Goal: Information Seeking & Learning: Find specific fact

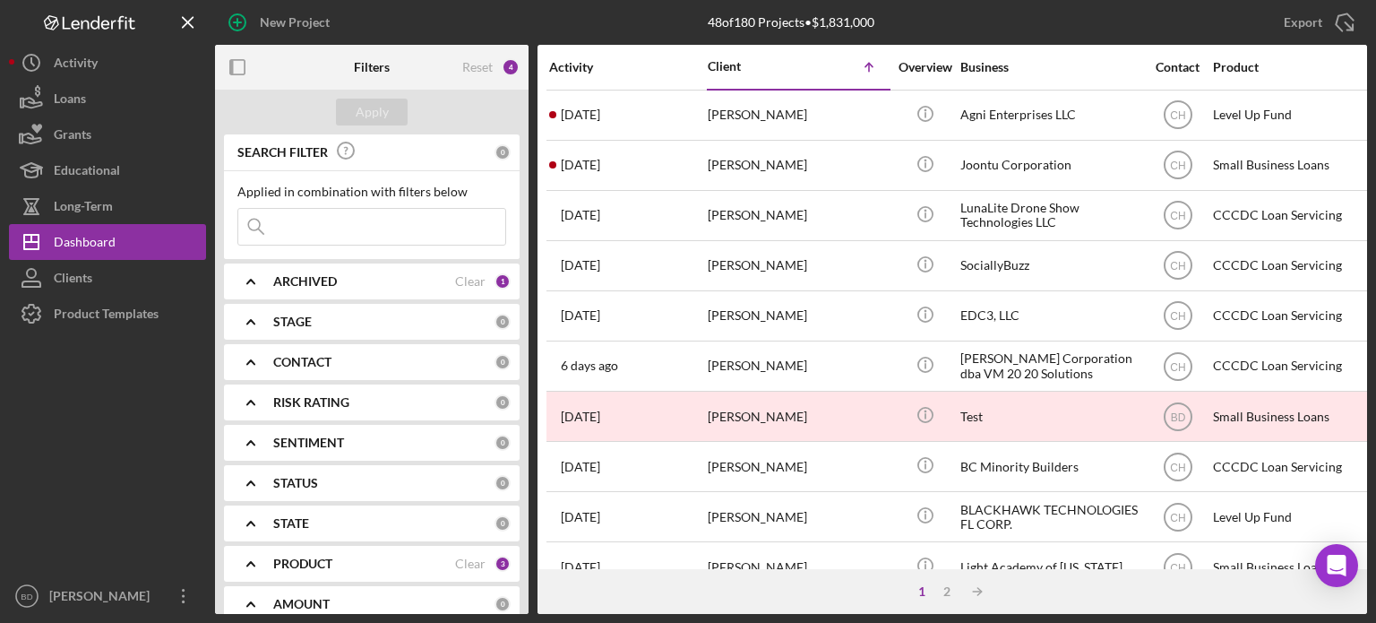
click at [926, 590] on div "1" at bounding box center [921, 591] width 25 height 14
click at [922, 589] on div "1" at bounding box center [921, 591] width 25 height 14
click at [944, 586] on div "2" at bounding box center [947, 591] width 25 height 14
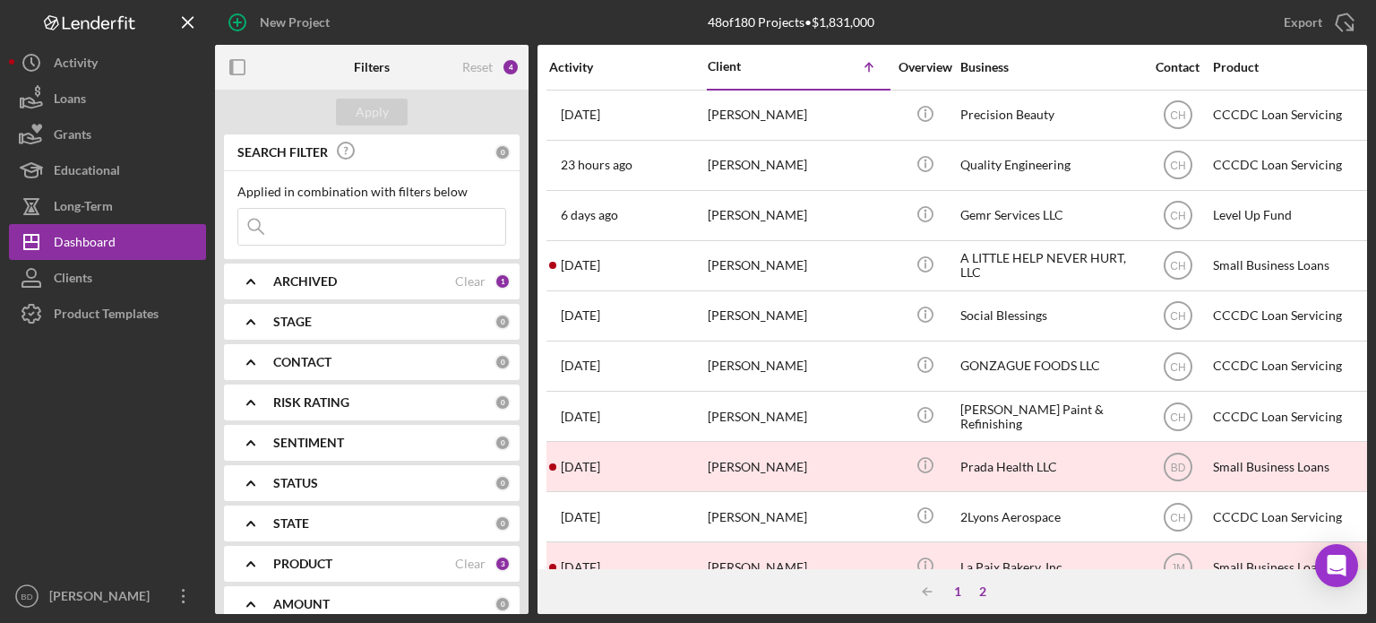
click at [954, 588] on div "1" at bounding box center [957, 591] width 25 height 14
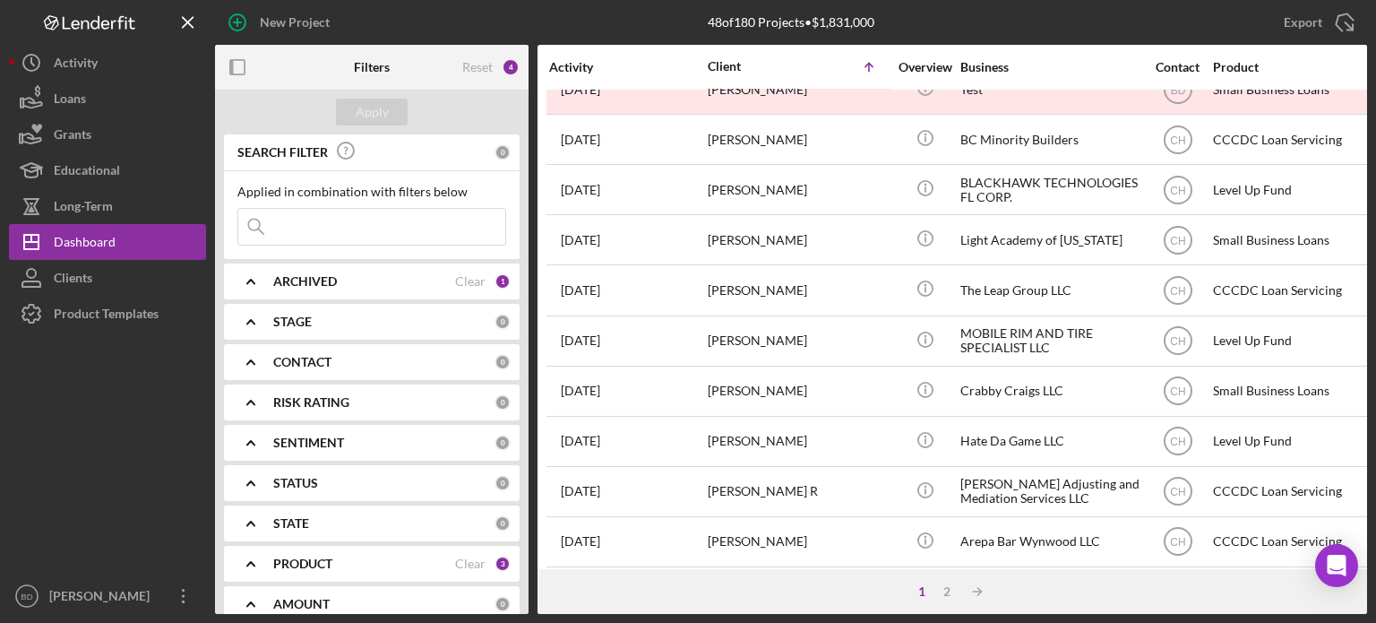
scroll to position [358, 0]
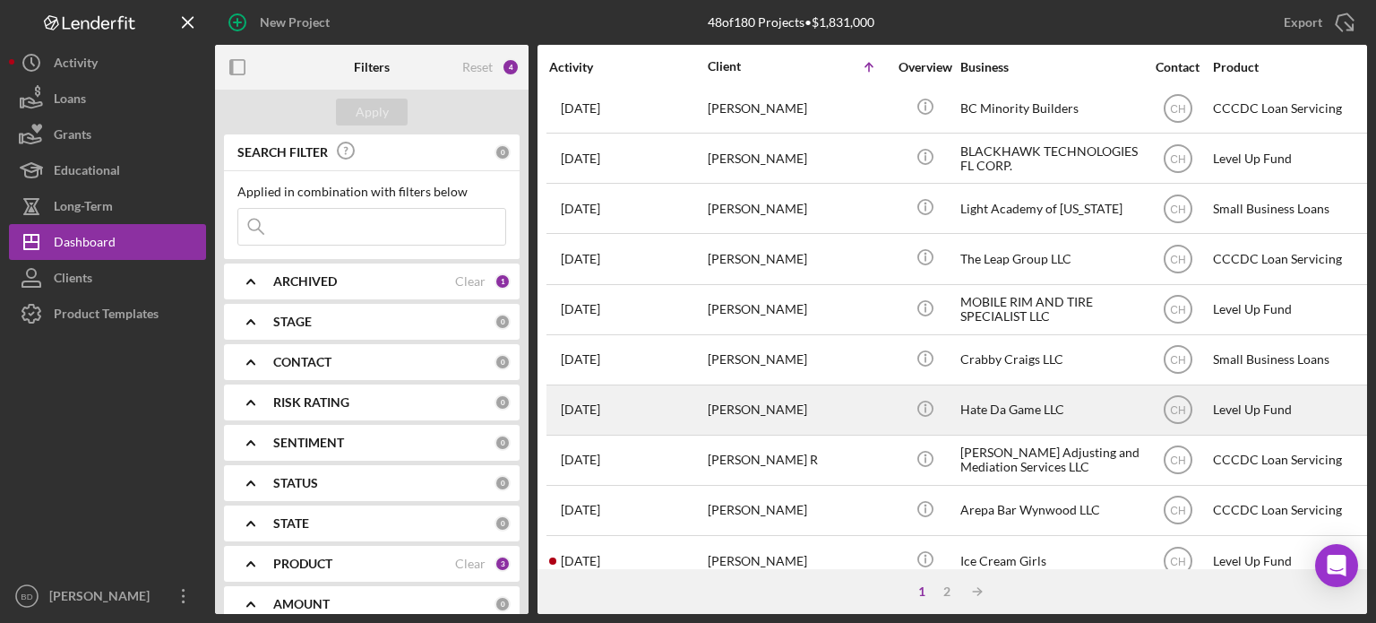
click at [982, 408] on div "Hate Da Game LLC" at bounding box center [1050, 409] width 179 height 47
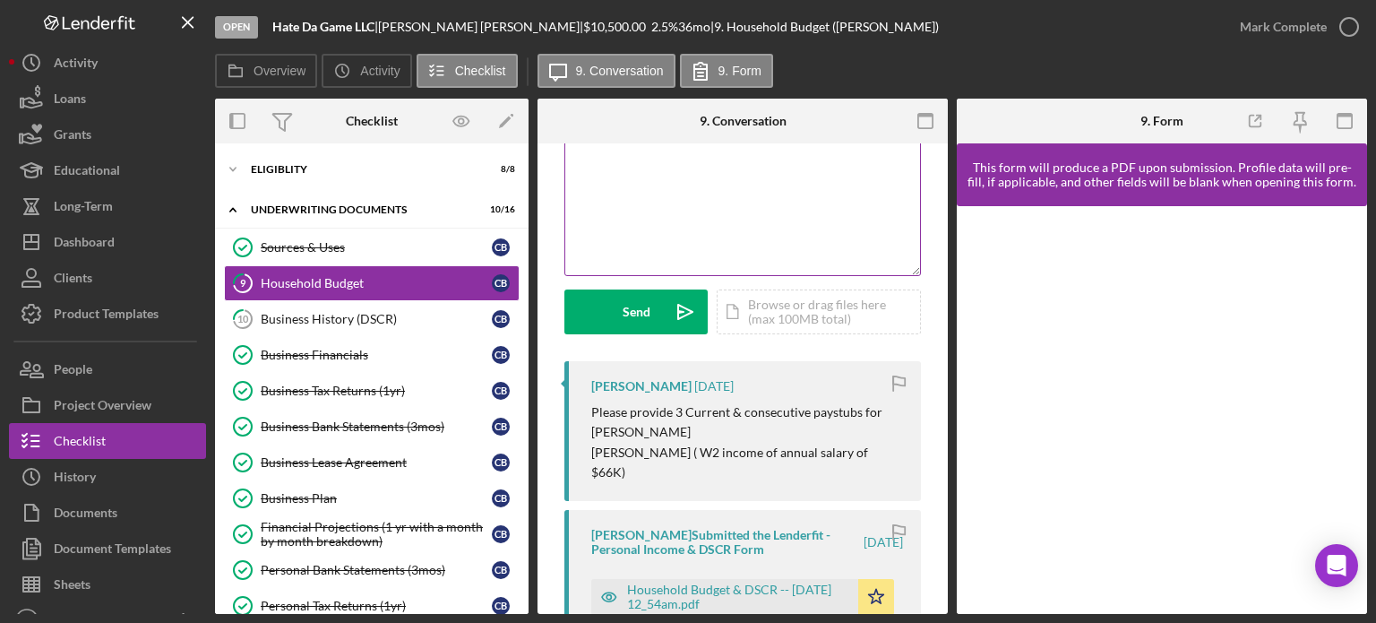
scroll to position [179, 0]
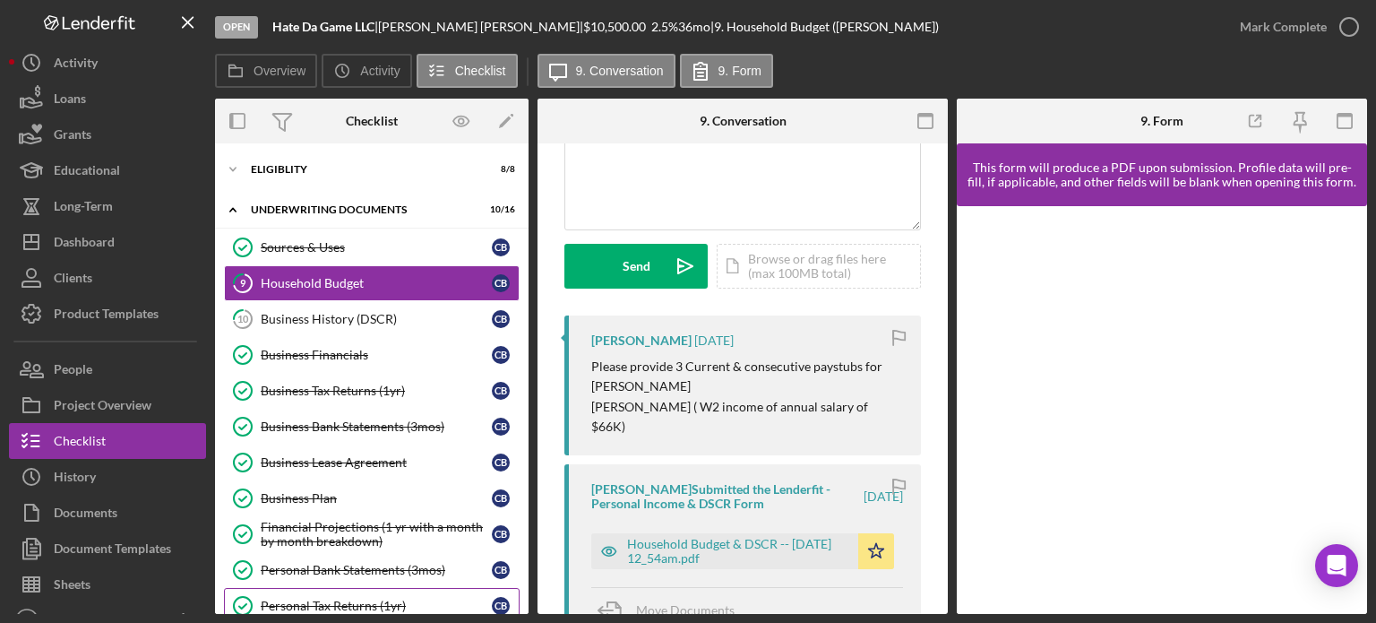
click at [310, 588] on link "Personal Tax Returns (1yr) Personal Tax Returns (1yr) C B" at bounding box center [372, 606] width 296 height 36
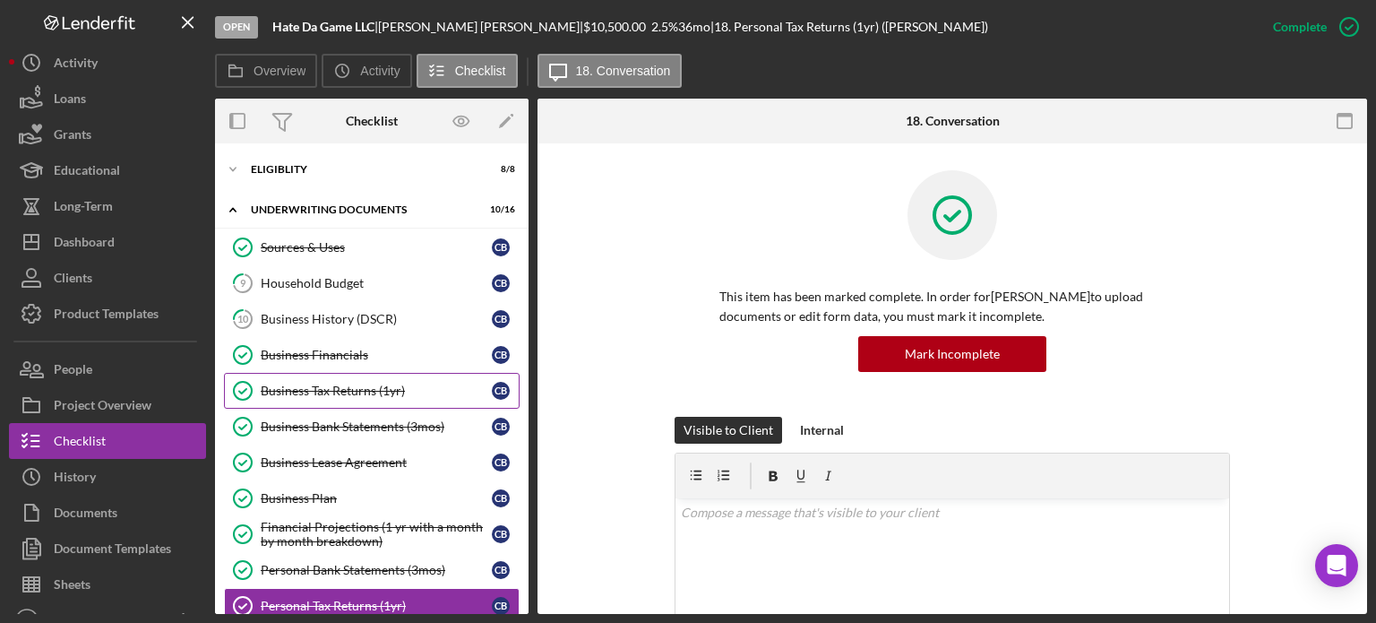
click at [326, 383] on div "Business Tax Returns (1yr)" at bounding box center [376, 390] width 231 height 14
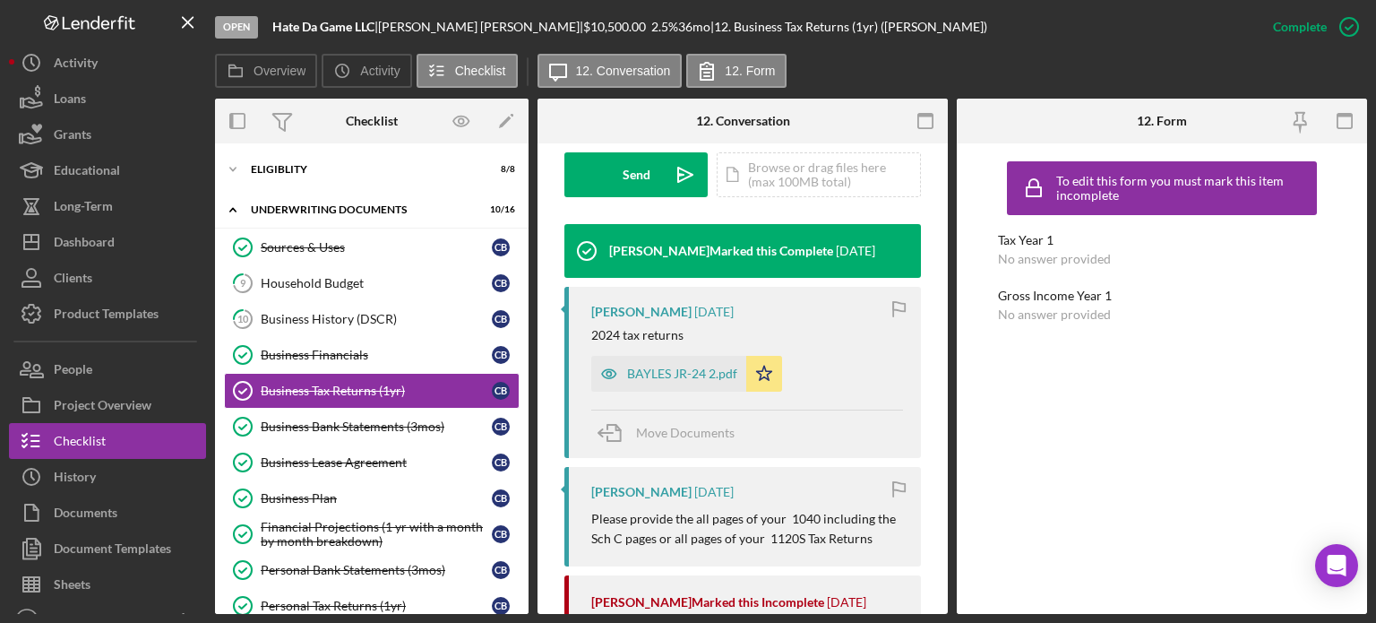
scroll to position [538, 0]
click at [613, 371] on icon "button" at bounding box center [609, 373] width 36 height 36
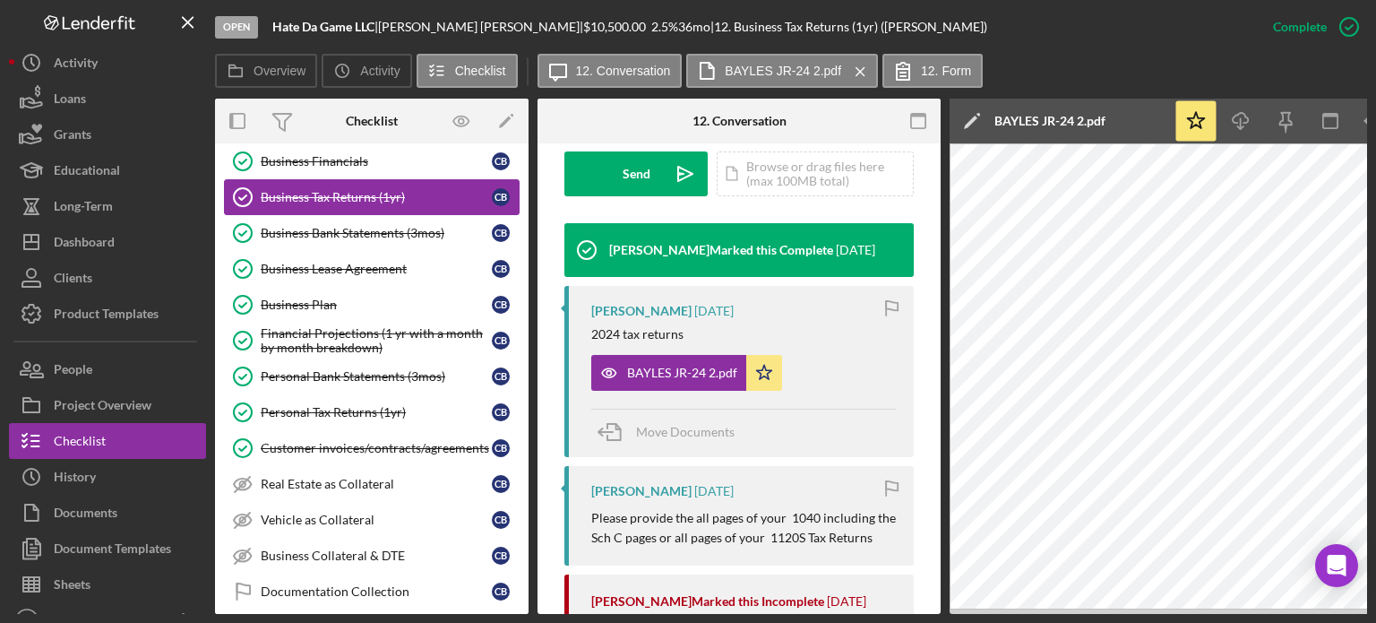
scroll to position [269, 0]
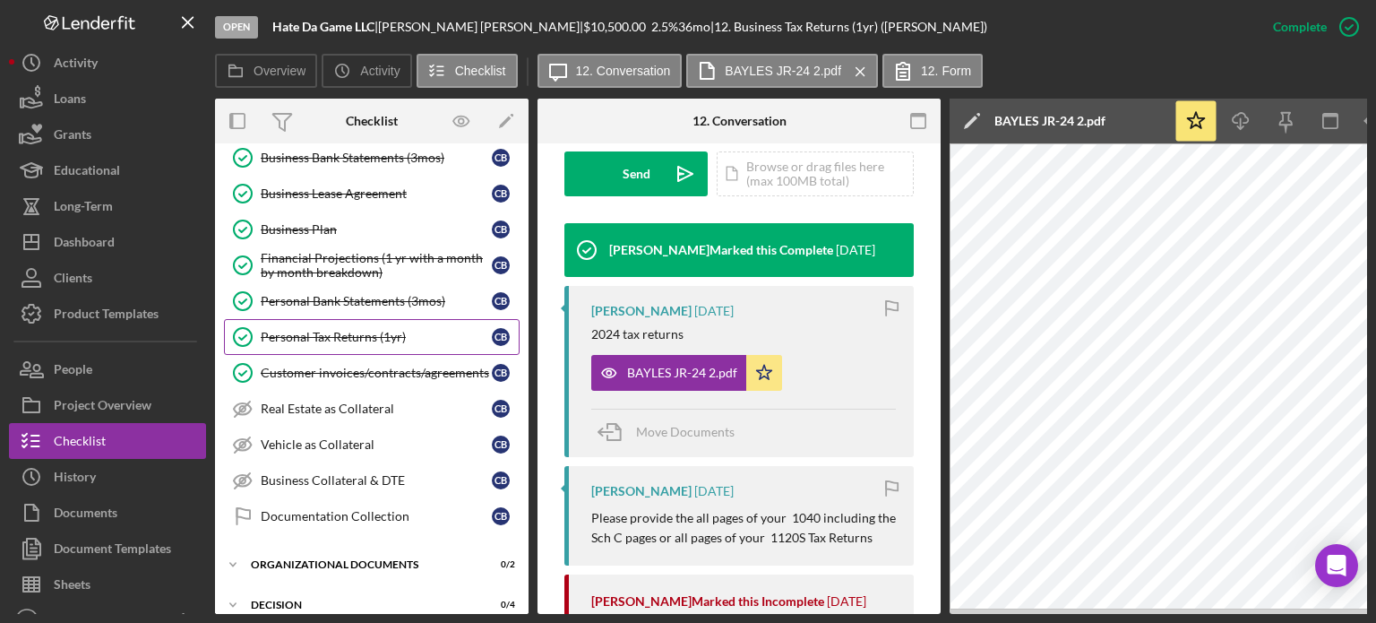
click at [328, 336] on div "Personal Tax Returns (1yr)" at bounding box center [376, 337] width 231 height 14
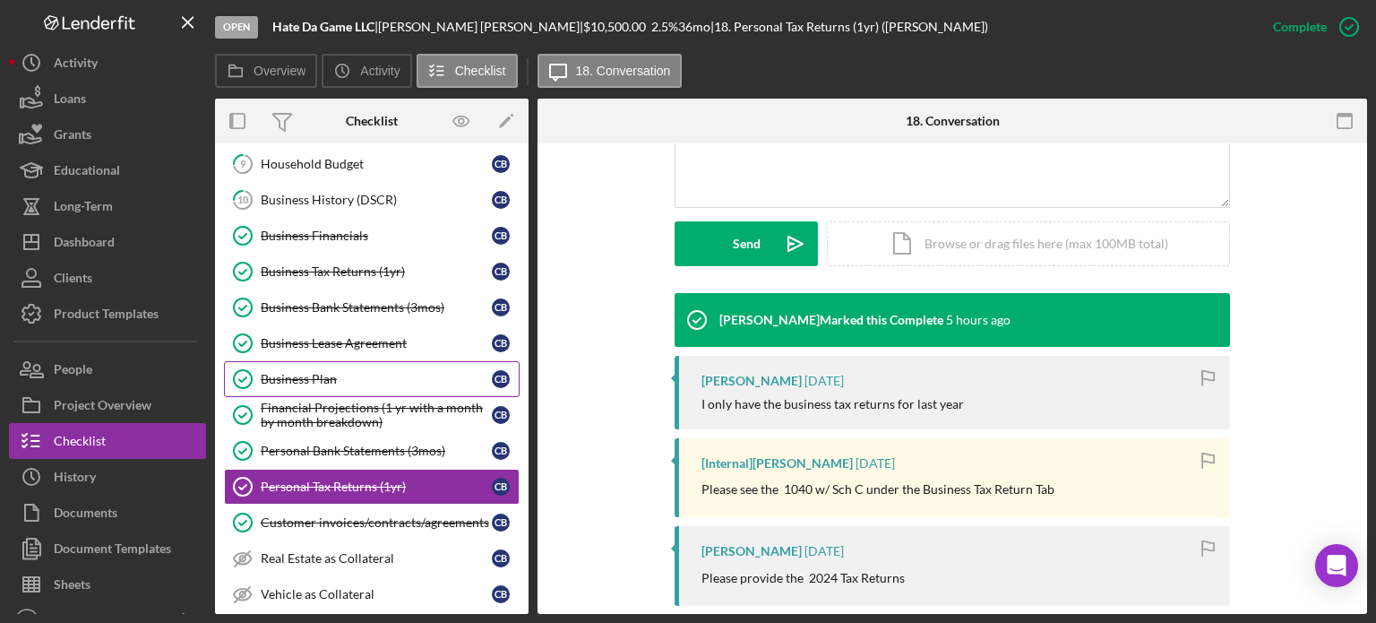
scroll to position [90, 0]
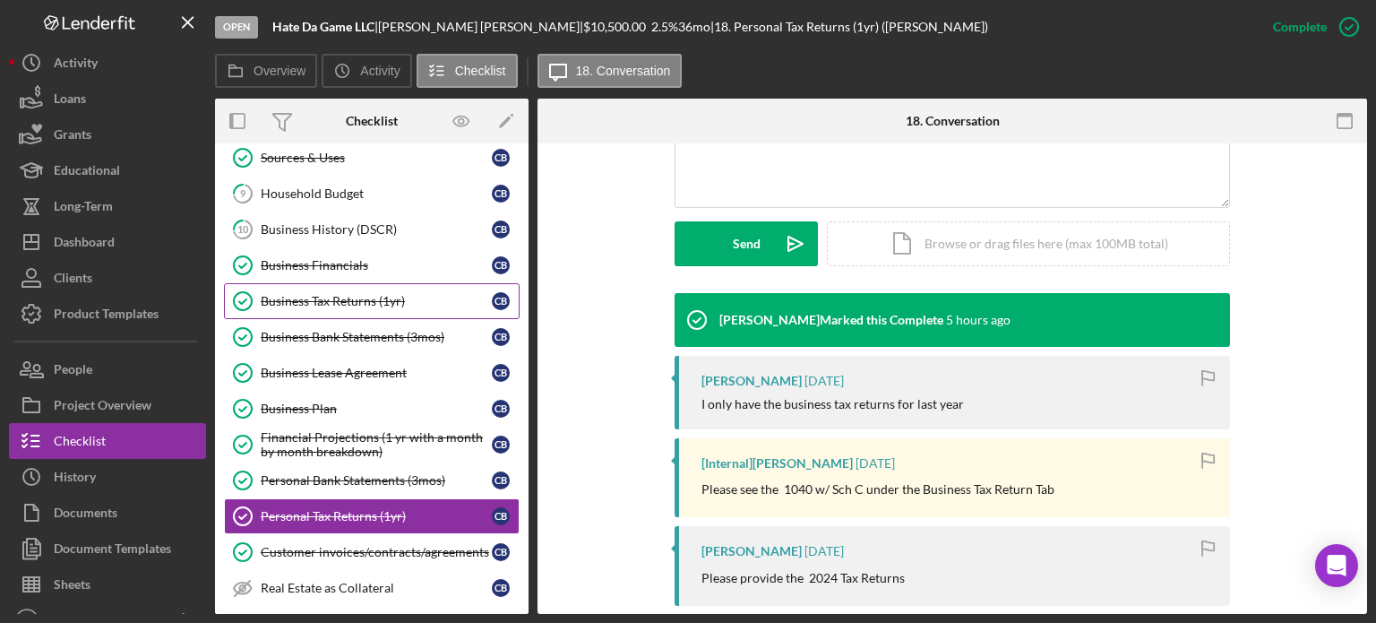
click at [364, 297] on div "Business Tax Returns (1yr)" at bounding box center [376, 301] width 231 height 14
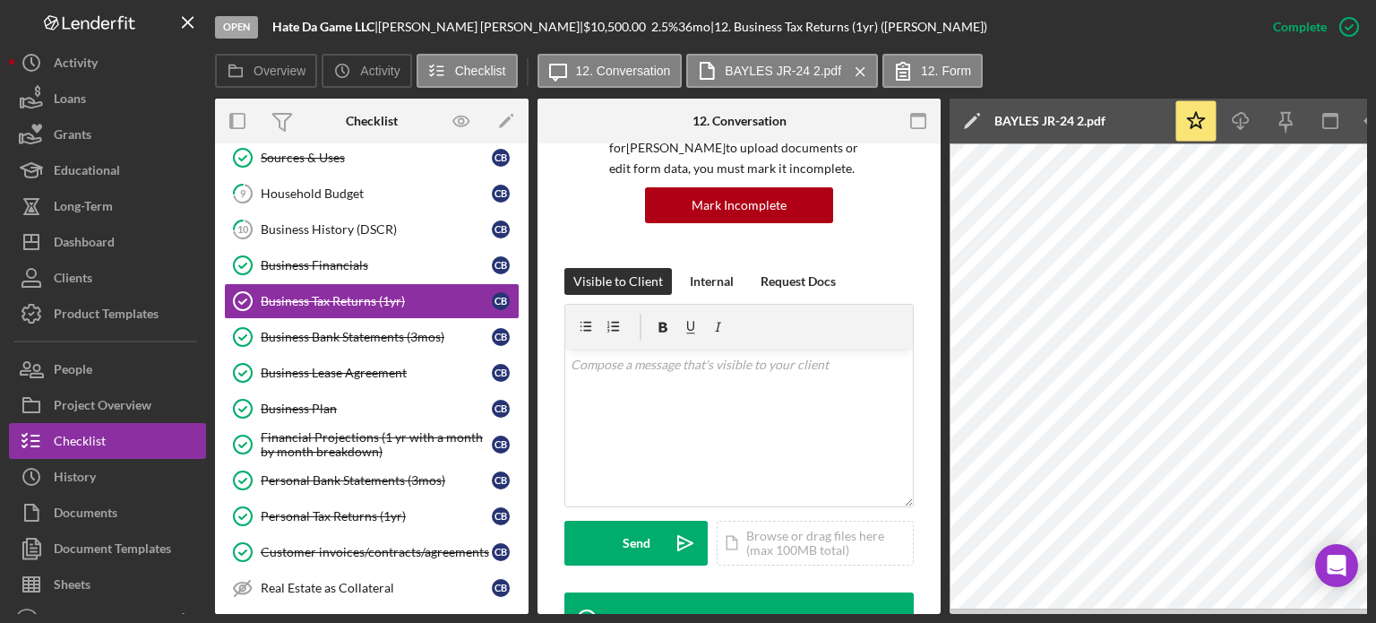
scroll to position [179, 0]
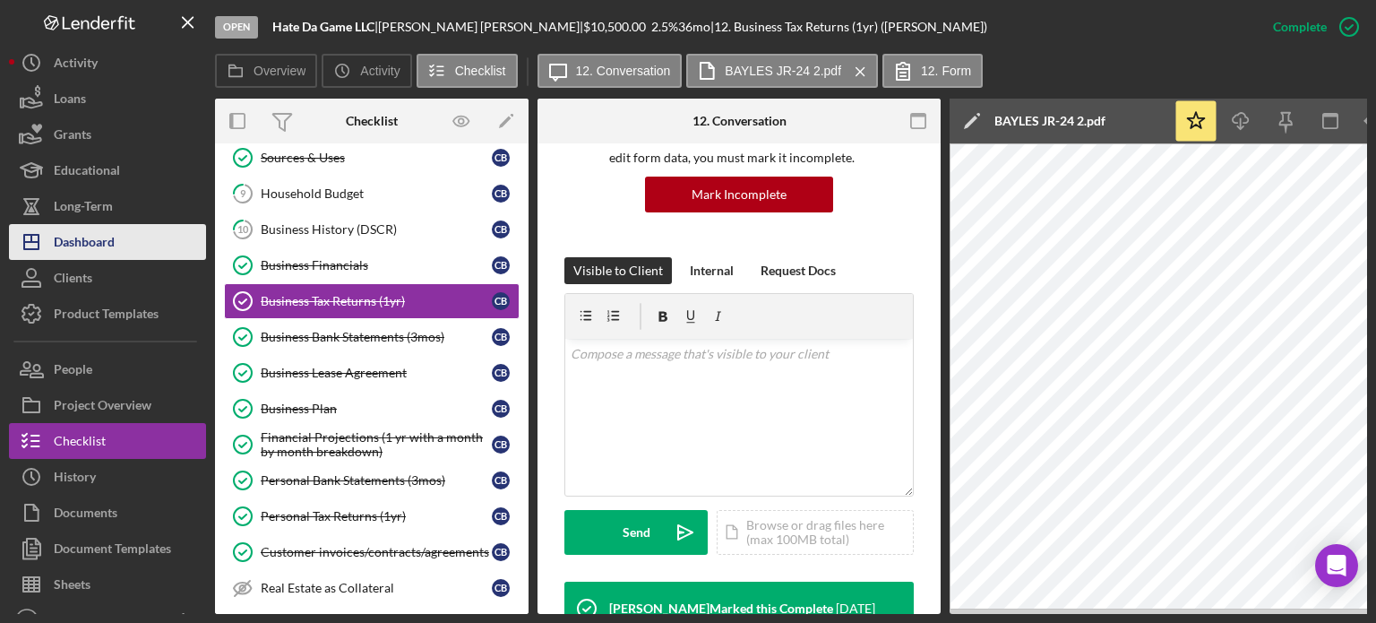
click at [96, 243] on div "Dashboard" at bounding box center [84, 244] width 61 height 40
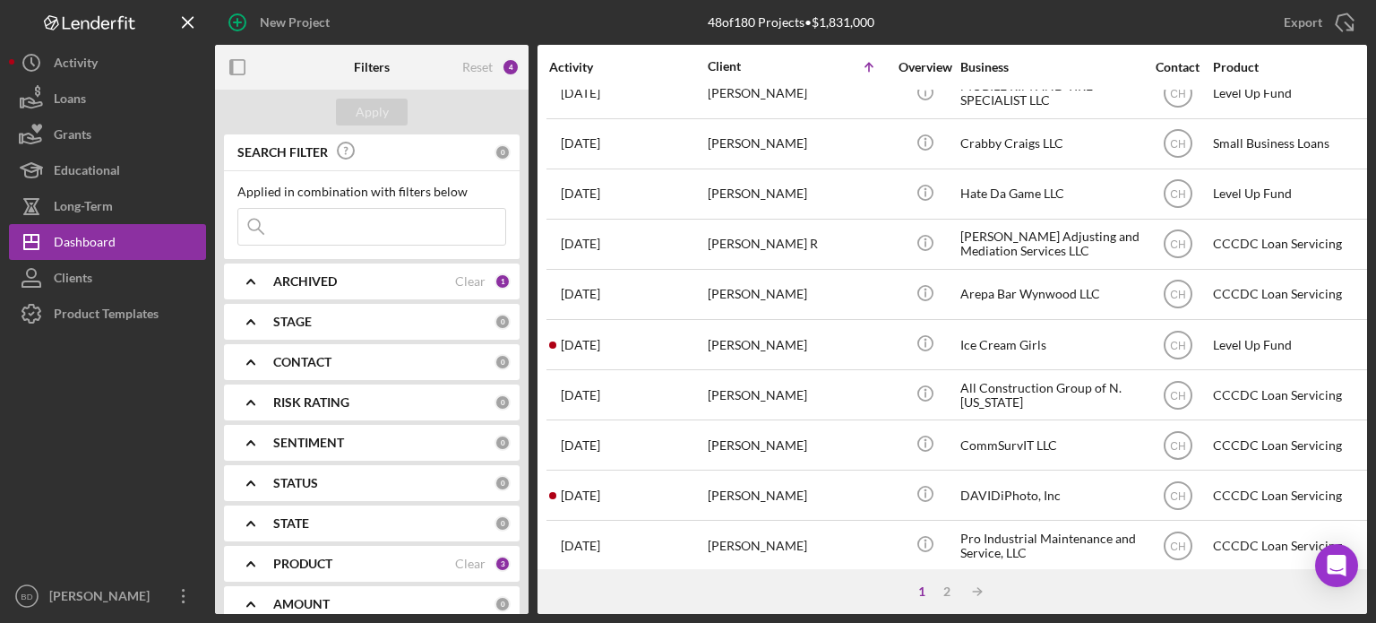
scroll to position [799, 0]
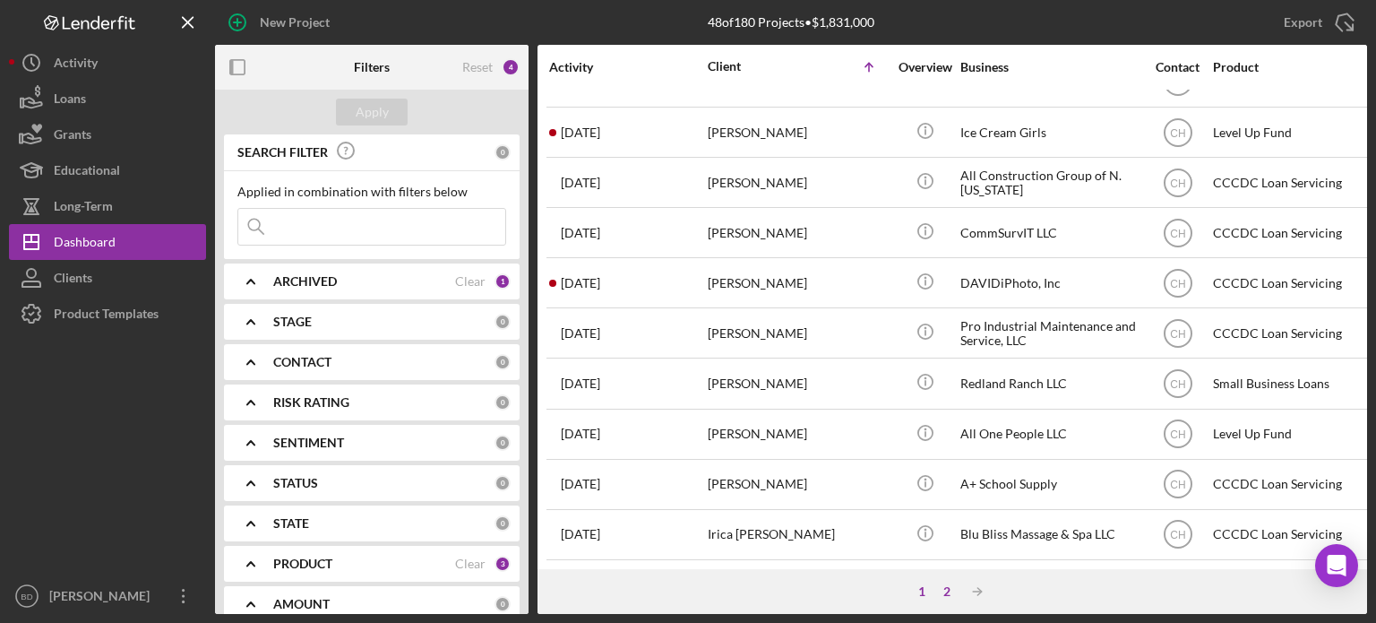
click at [939, 587] on div "2" at bounding box center [947, 591] width 25 height 14
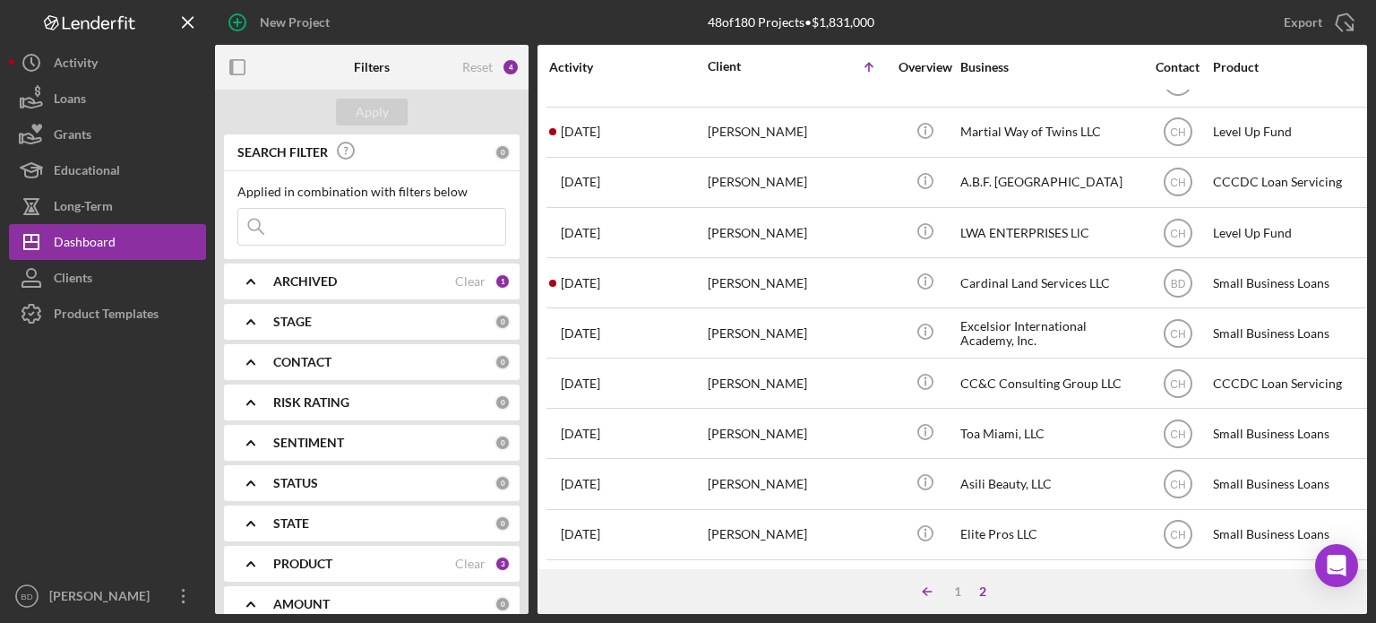
scroll to position [699, 0]
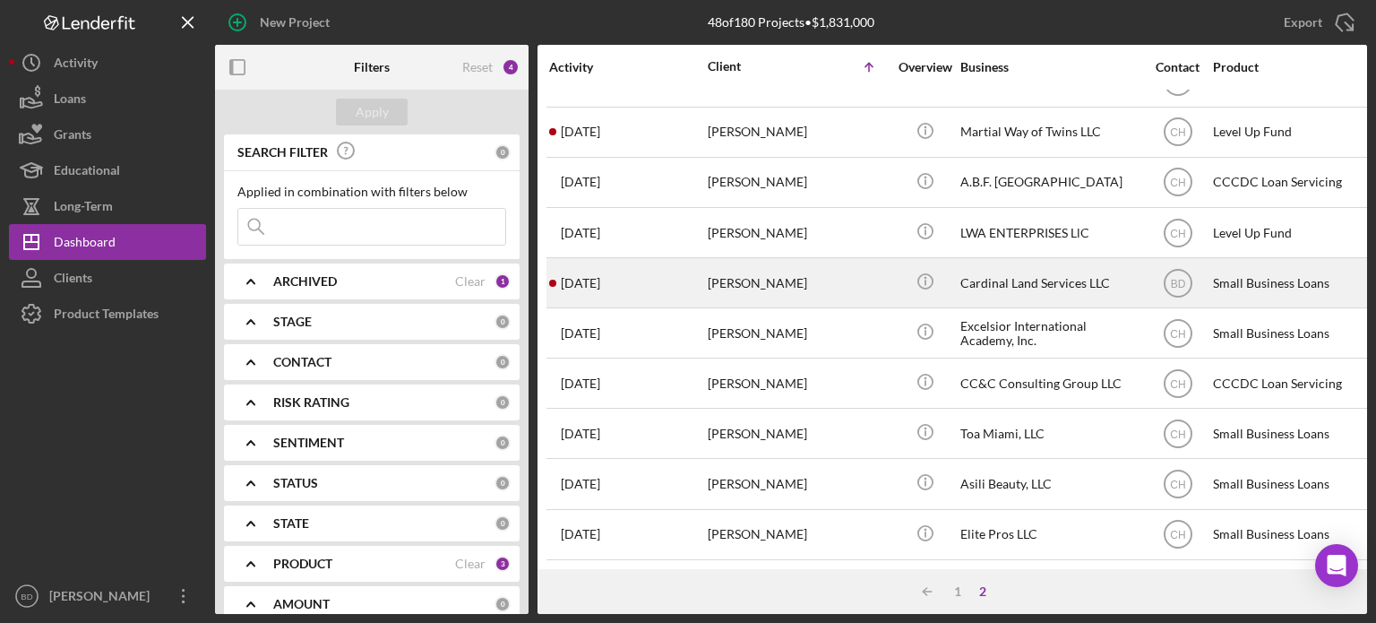
click at [805, 259] on div "Shannon Barton" at bounding box center [797, 282] width 179 height 47
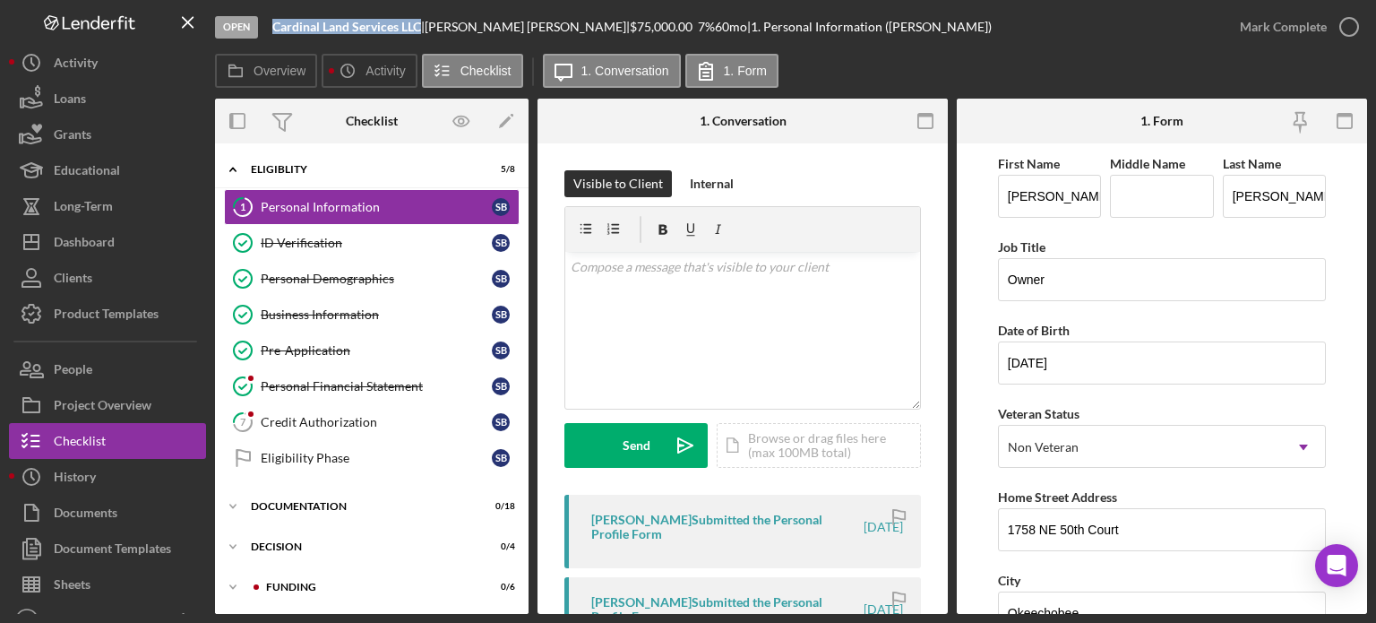
drag, startPoint x: 271, startPoint y: 23, endPoint x: 421, endPoint y: 22, distance: 150.5
click at [421, 22] on div "Open Cardinal Land Services LLC | Shannon Barton | $75,000.00 7 % 60 mo | 1. Pe…" at bounding box center [718, 27] width 1007 height 54
copy b "Cardinal Land Services LLC"
click at [421, 22] on b "Cardinal Land Services LLC" at bounding box center [346, 26] width 149 height 15
click at [311, 307] on div "Business Information" at bounding box center [376, 314] width 231 height 14
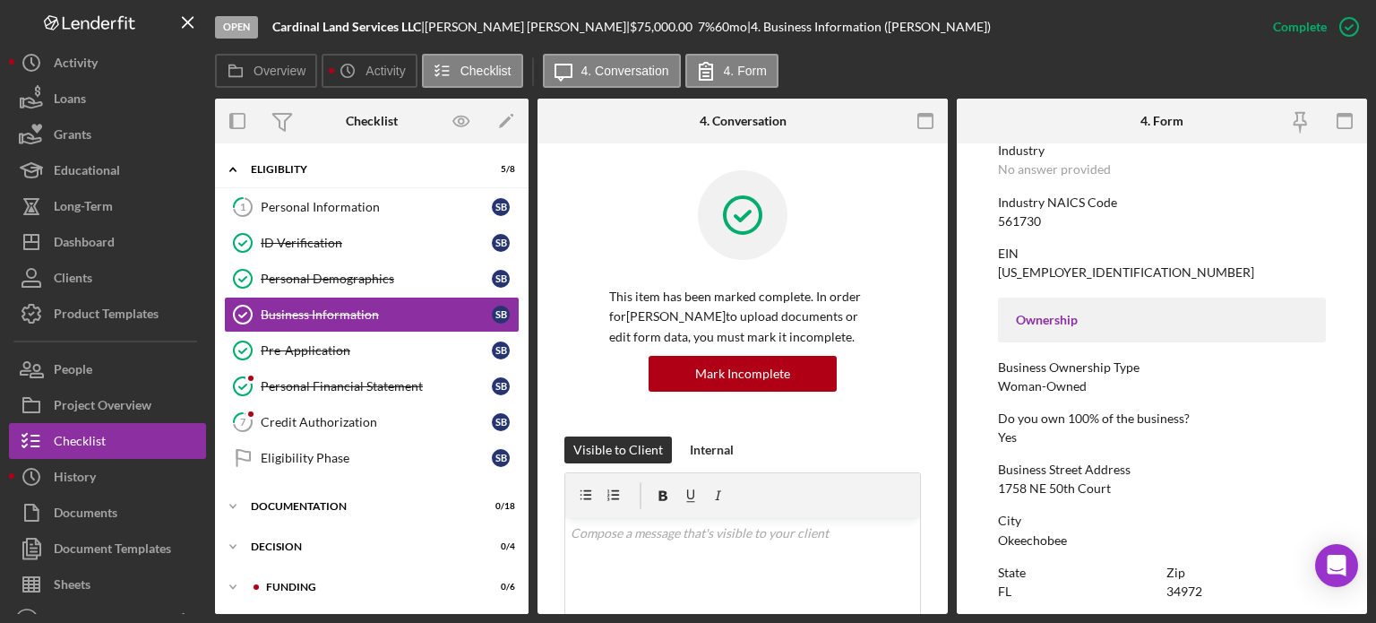
scroll to position [358, 0]
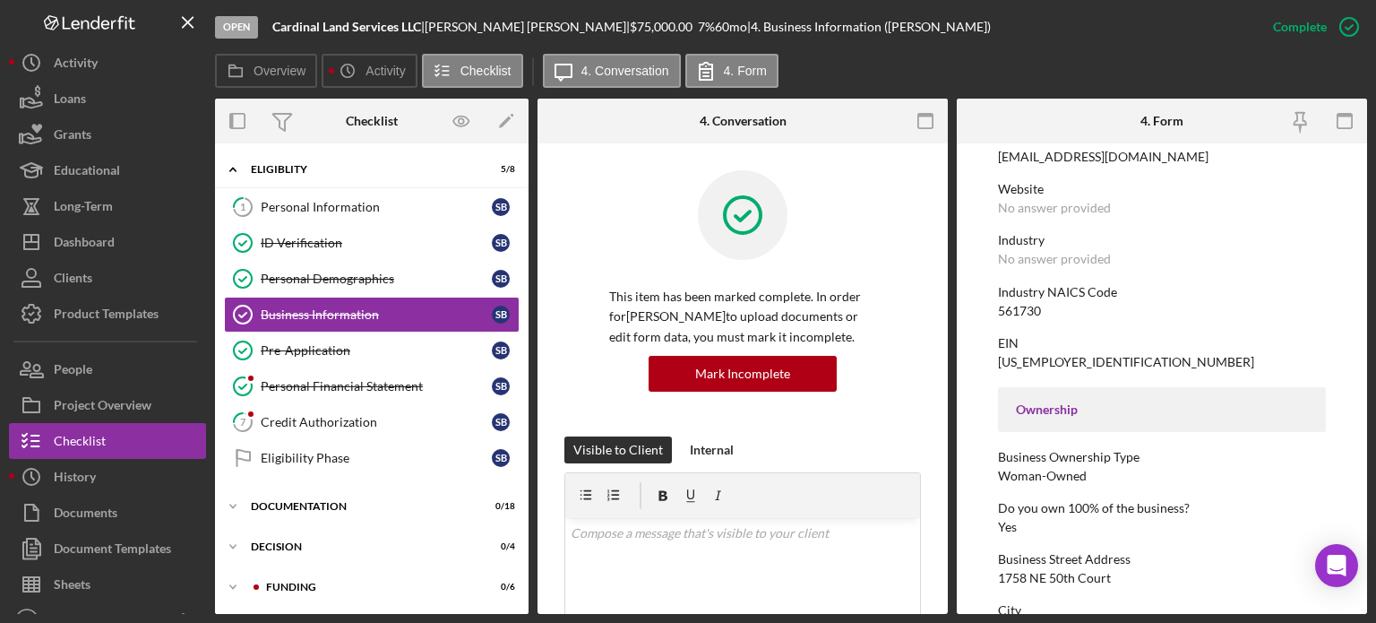
click at [1023, 310] on div "561730" at bounding box center [1019, 311] width 43 height 14
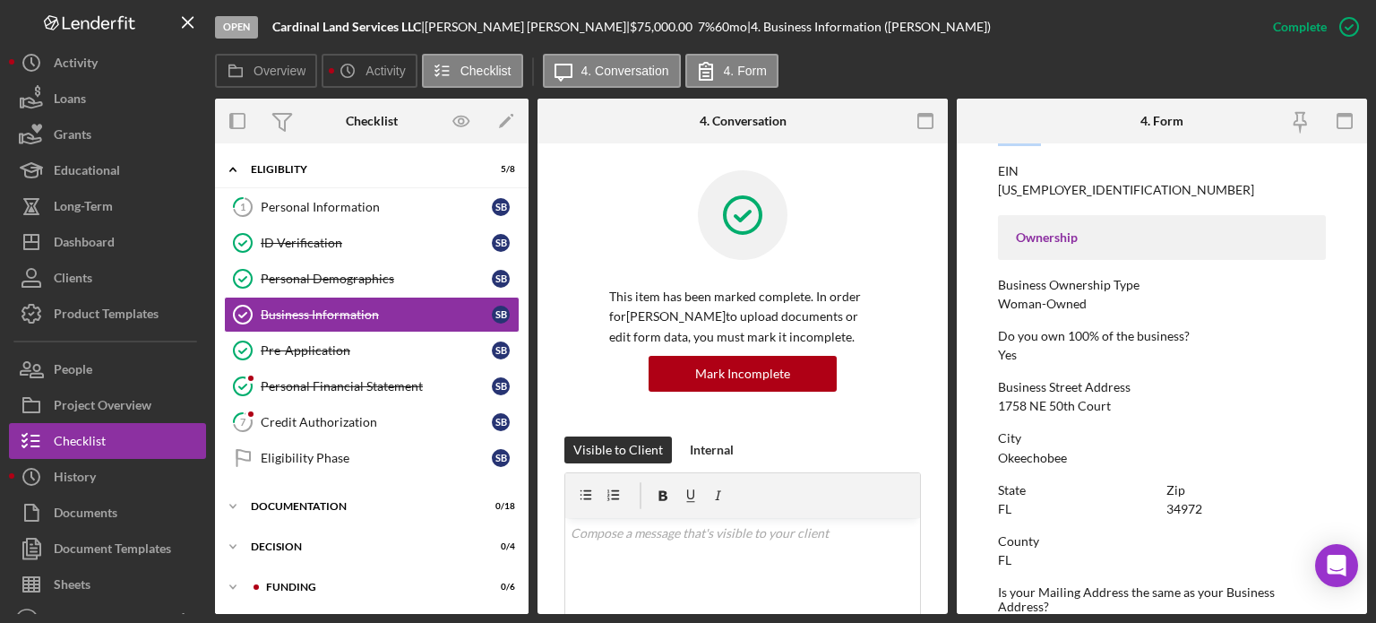
scroll to position [538, 0]
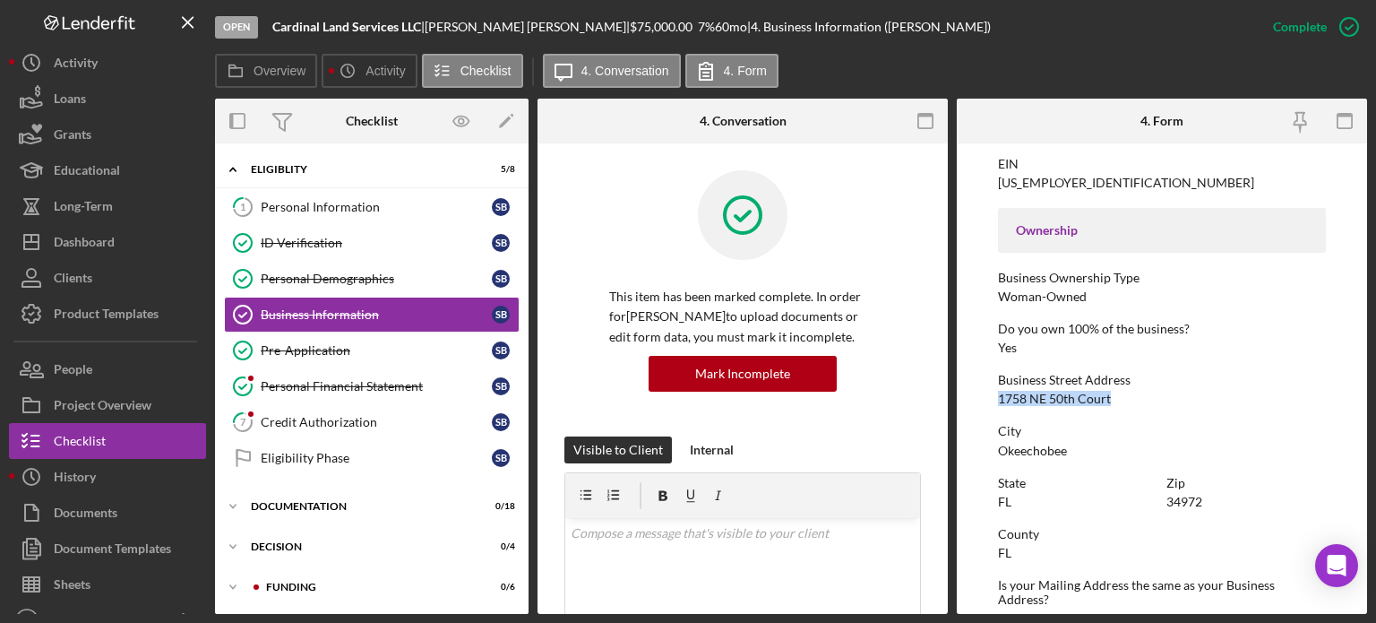
drag, startPoint x: 996, startPoint y: 394, endPoint x: 1136, endPoint y: 396, distance: 139.8
click at [1136, 396] on div "Business Street Address 1758 NE 50th Court" at bounding box center [1162, 389] width 328 height 33
copy div "1758 NE 50th Court"
click at [1038, 447] on div "Okeechobee" at bounding box center [1032, 451] width 69 height 14
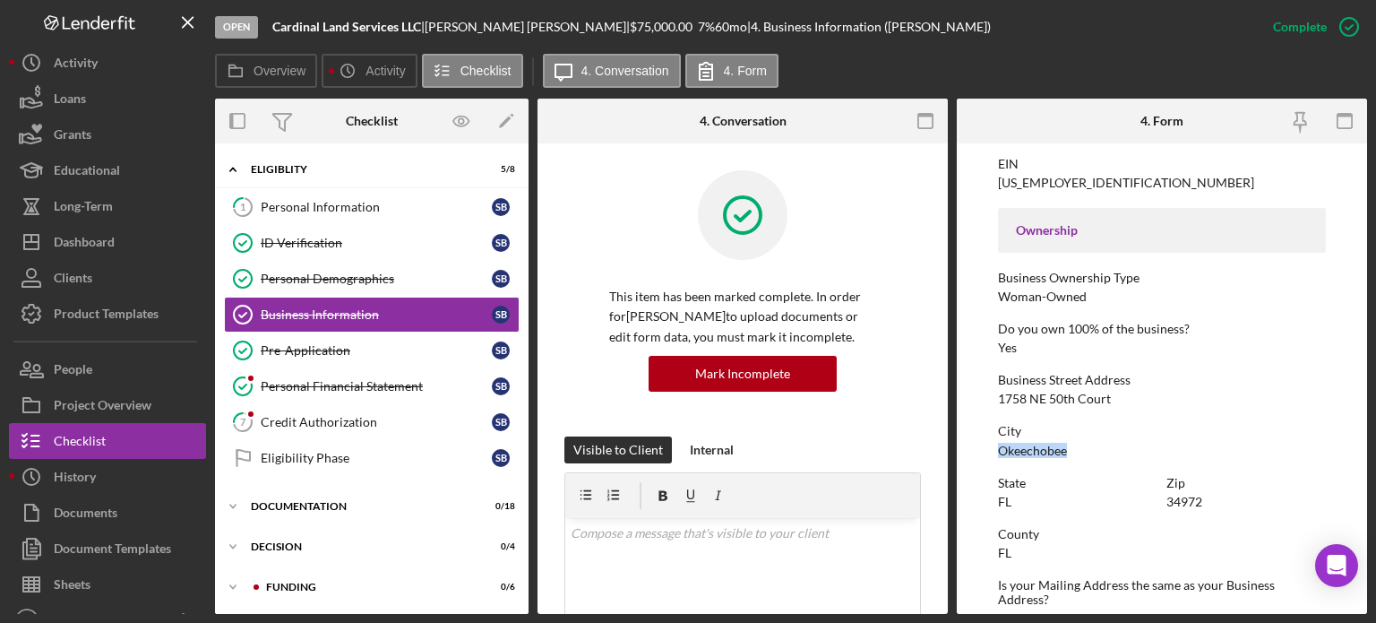
copy div "Okeechobee"
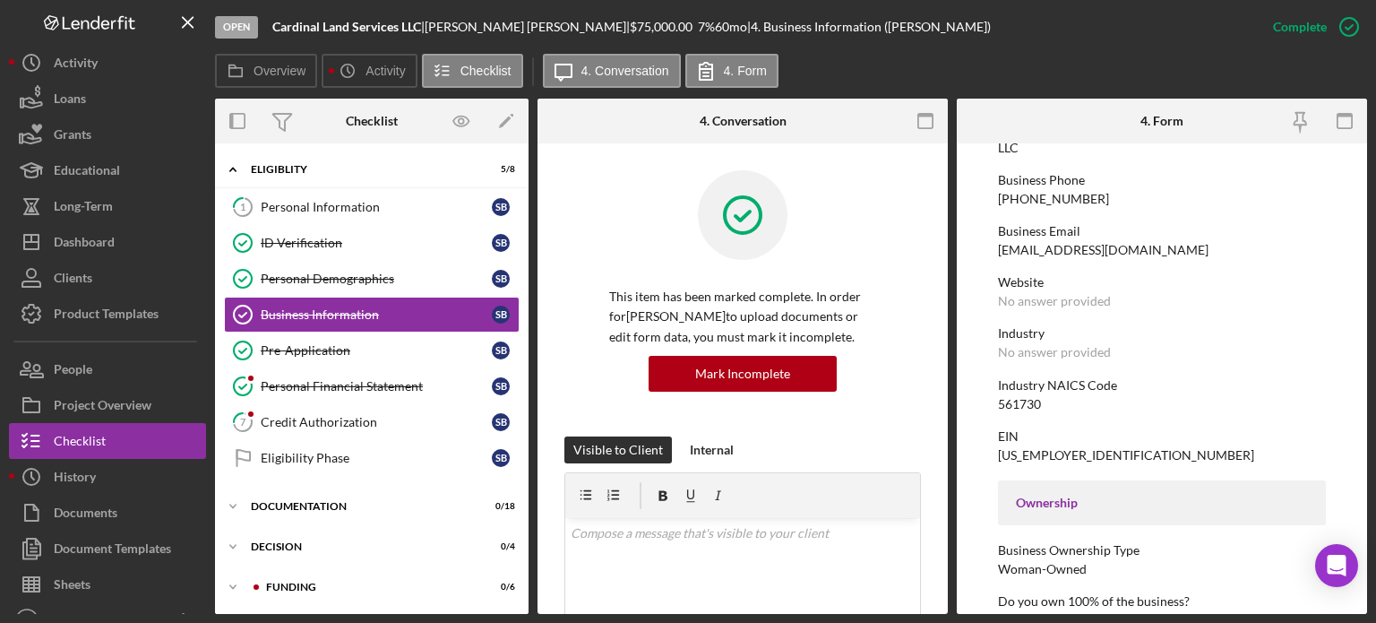
scroll to position [89, 0]
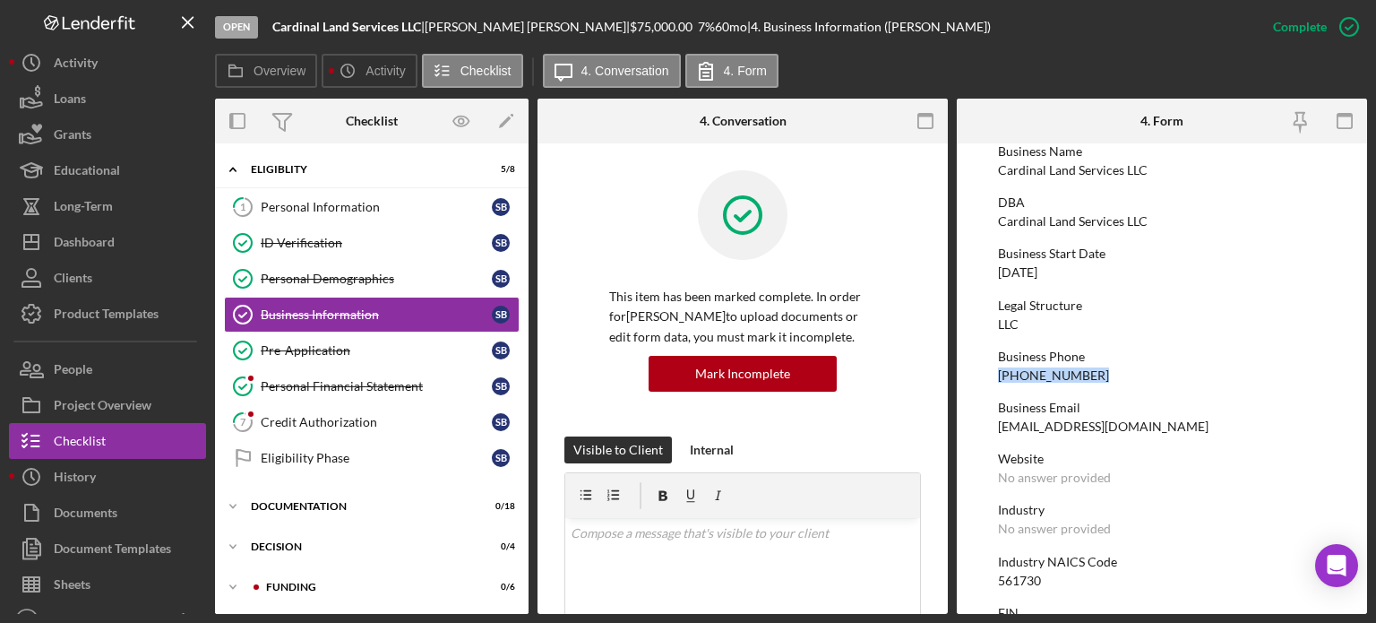
drag, startPoint x: 1090, startPoint y: 372, endPoint x: 989, endPoint y: 377, distance: 100.5
click at [989, 377] on form "To edit this form you must mark this item incomplete Business Name Cardinal Lan…" at bounding box center [1162, 378] width 410 height 470
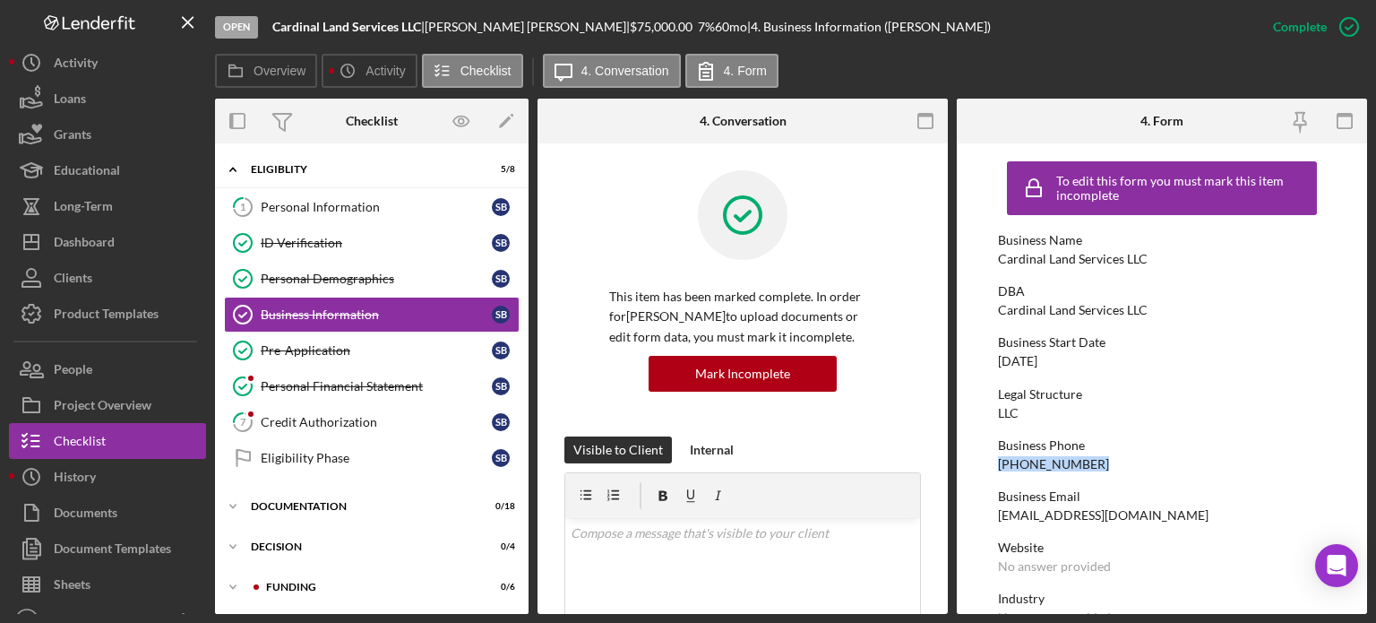
copy div "(863) 801-7887"
click at [1107, 512] on div "cardinalservicesllc24@gmail.com" at bounding box center [1103, 515] width 211 height 14
copy div "cardinalservicesllc24@gmail.com"
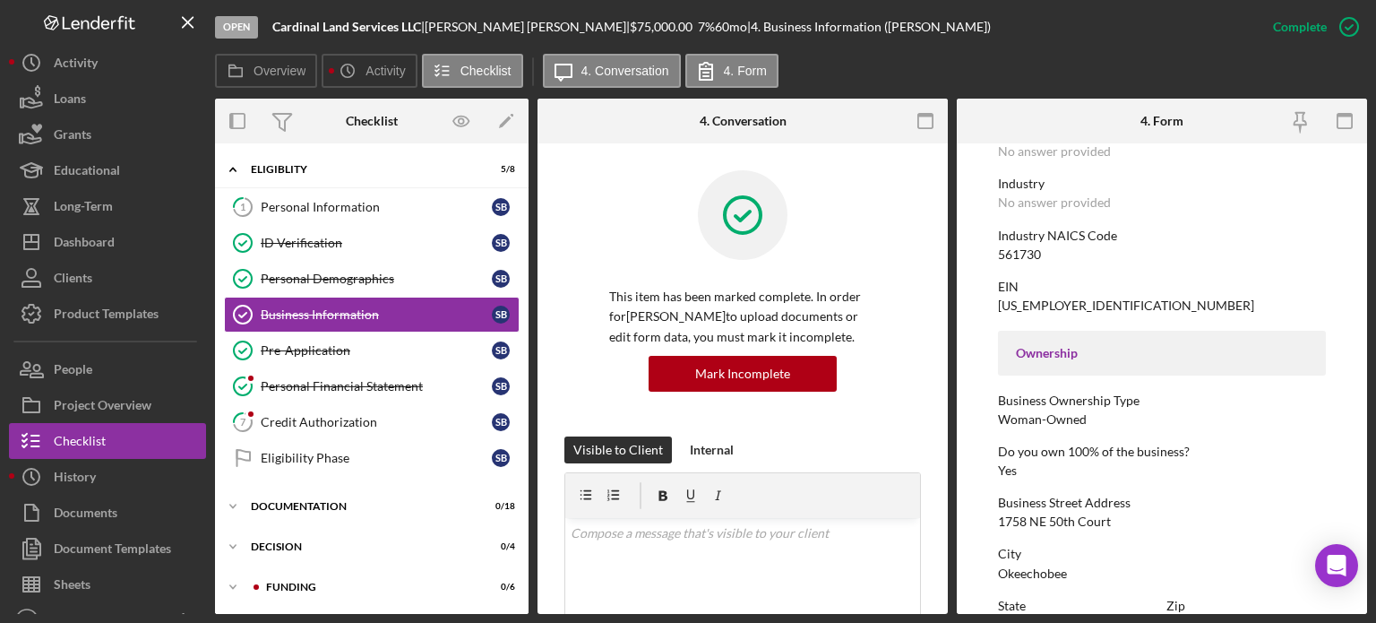
scroll to position [448, 0]
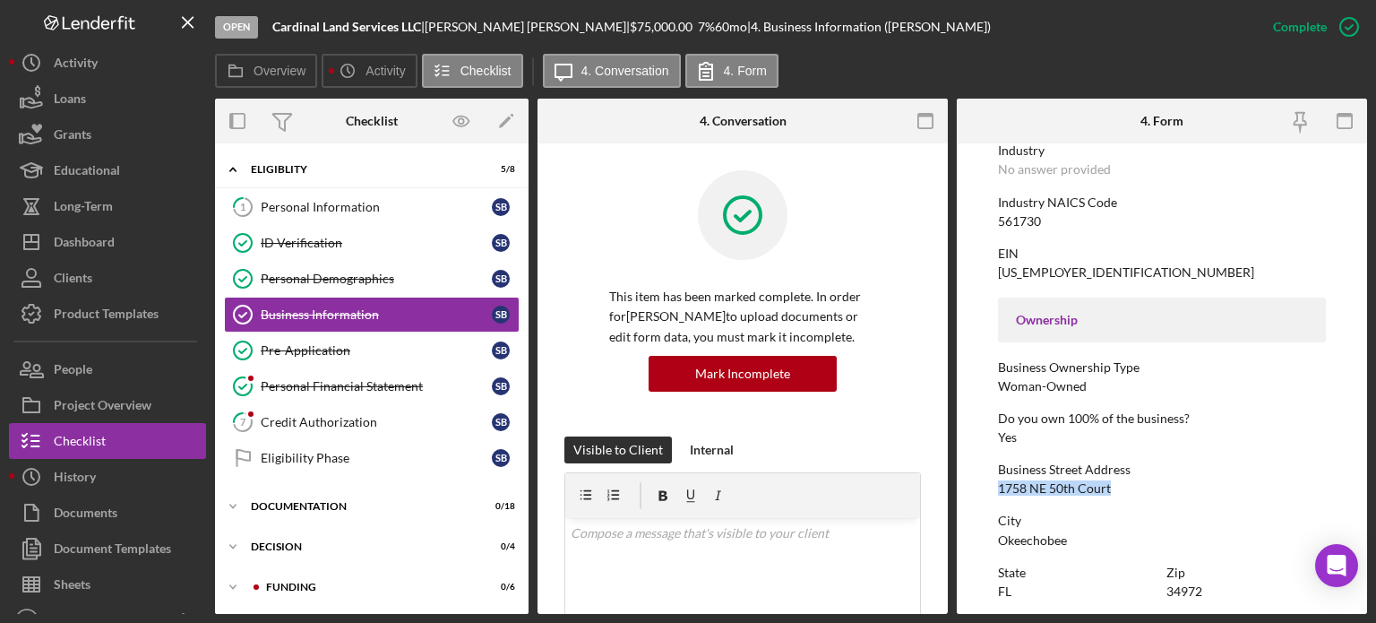
drag, startPoint x: 998, startPoint y: 484, endPoint x: 1137, endPoint y: 486, distance: 138.9
click at [1137, 486] on div "Business Street Address 1758 NE 50th Court" at bounding box center [1162, 478] width 328 height 33
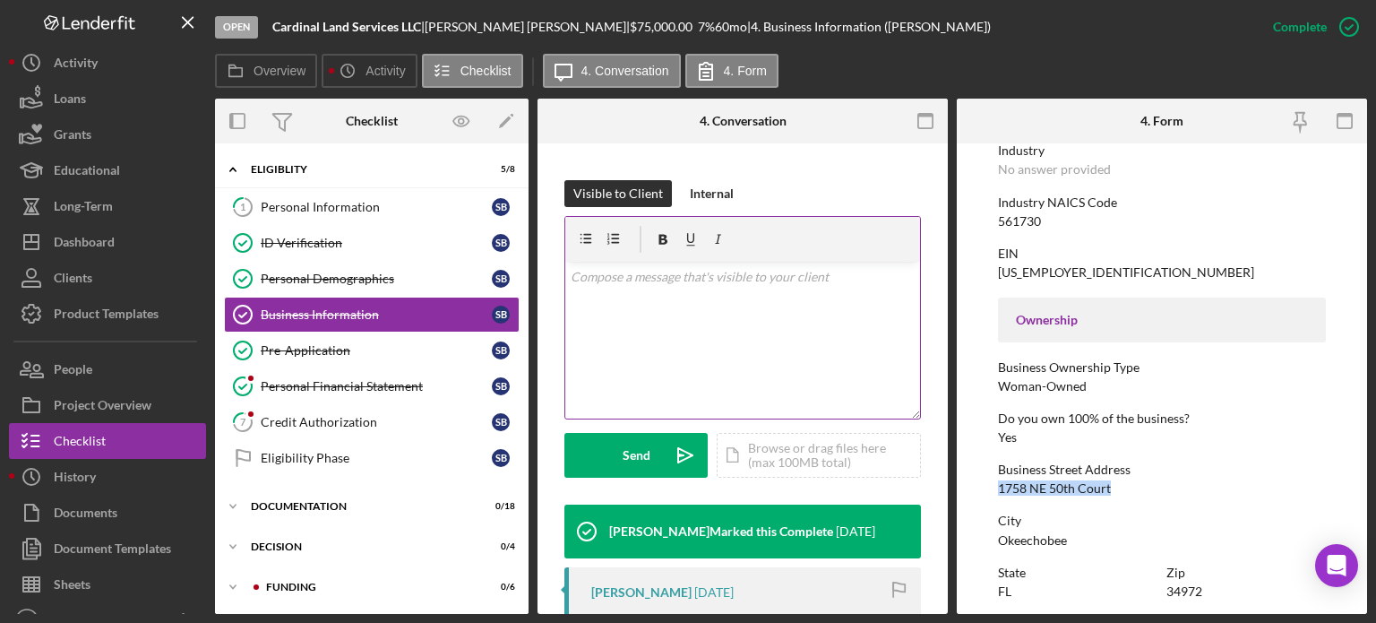
scroll to position [269, 0]
